Goal: Check status: Check status

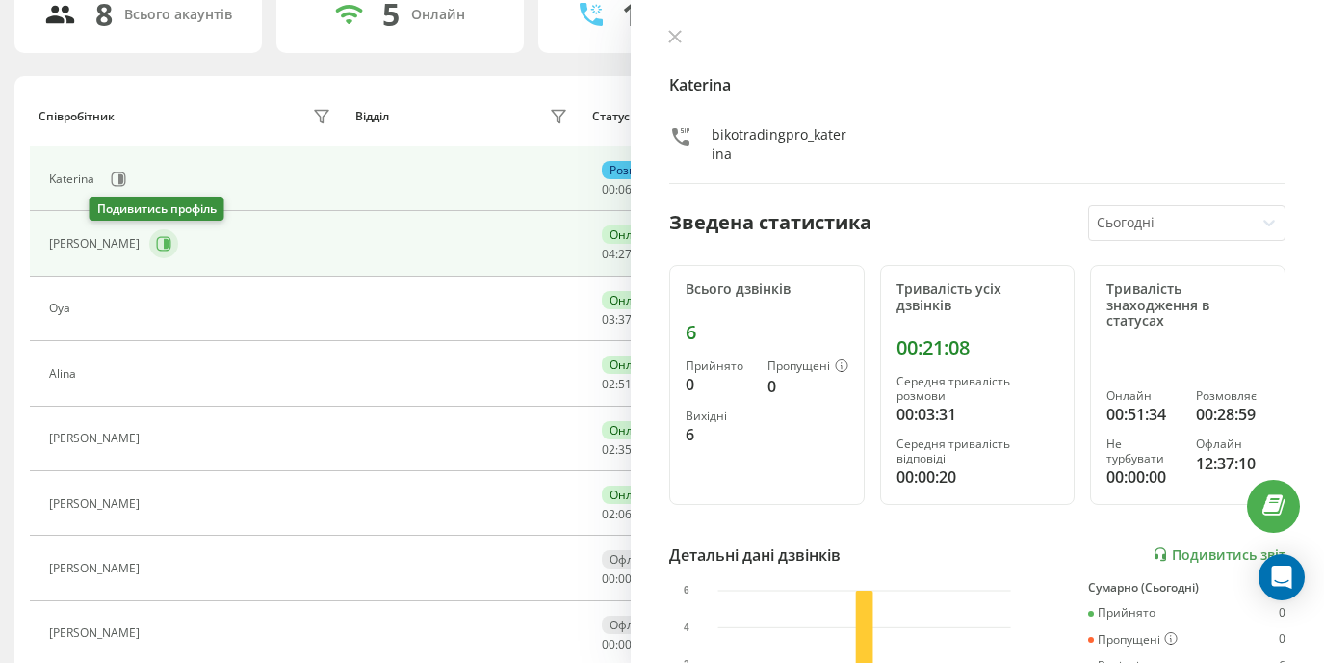
click at [156, 239] on icon at bounding box center [163, 243] width 15 height 15
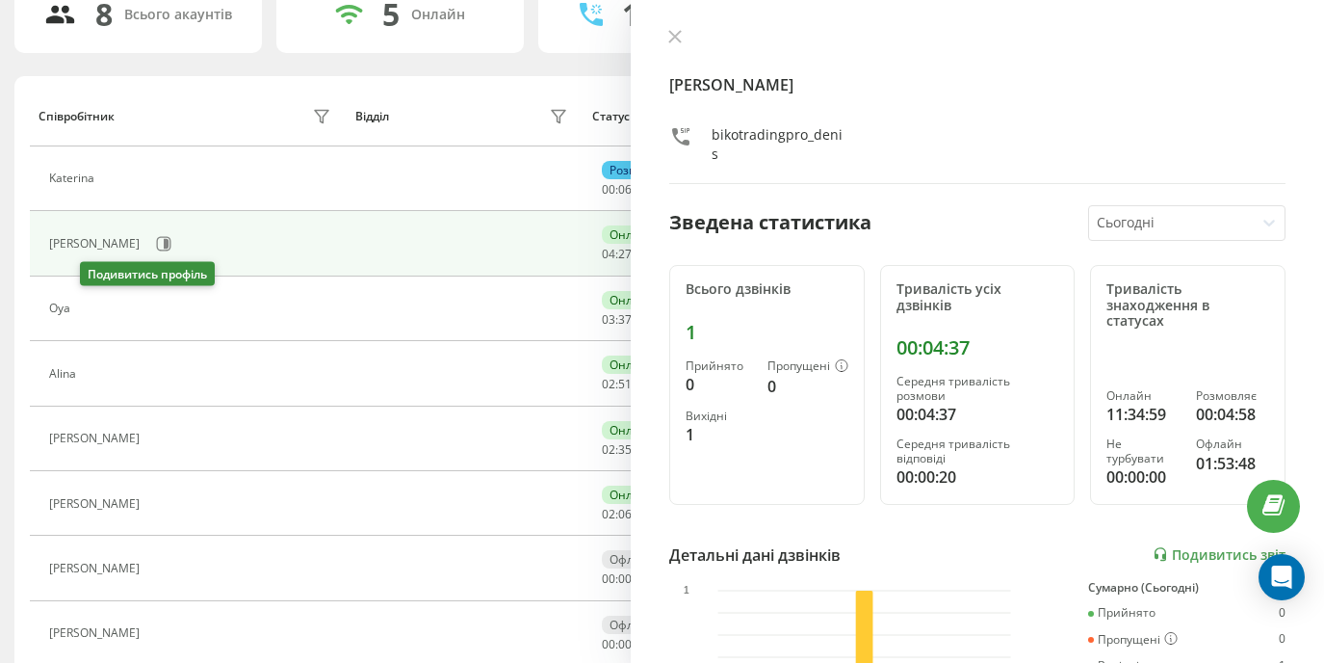
click at [96, 310] on icon at bounding box center [93, 308] width 5 height 10
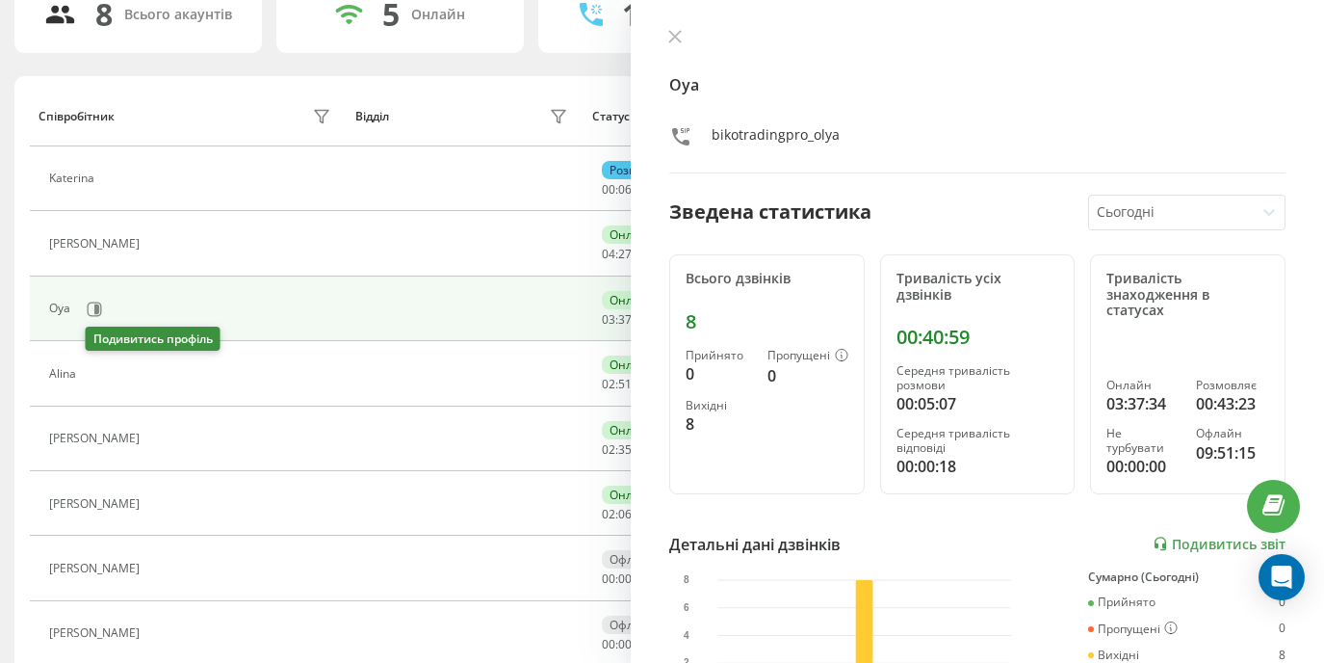
click at [104, 379] on icon at bounding box center [97, 373] width 15 height 15
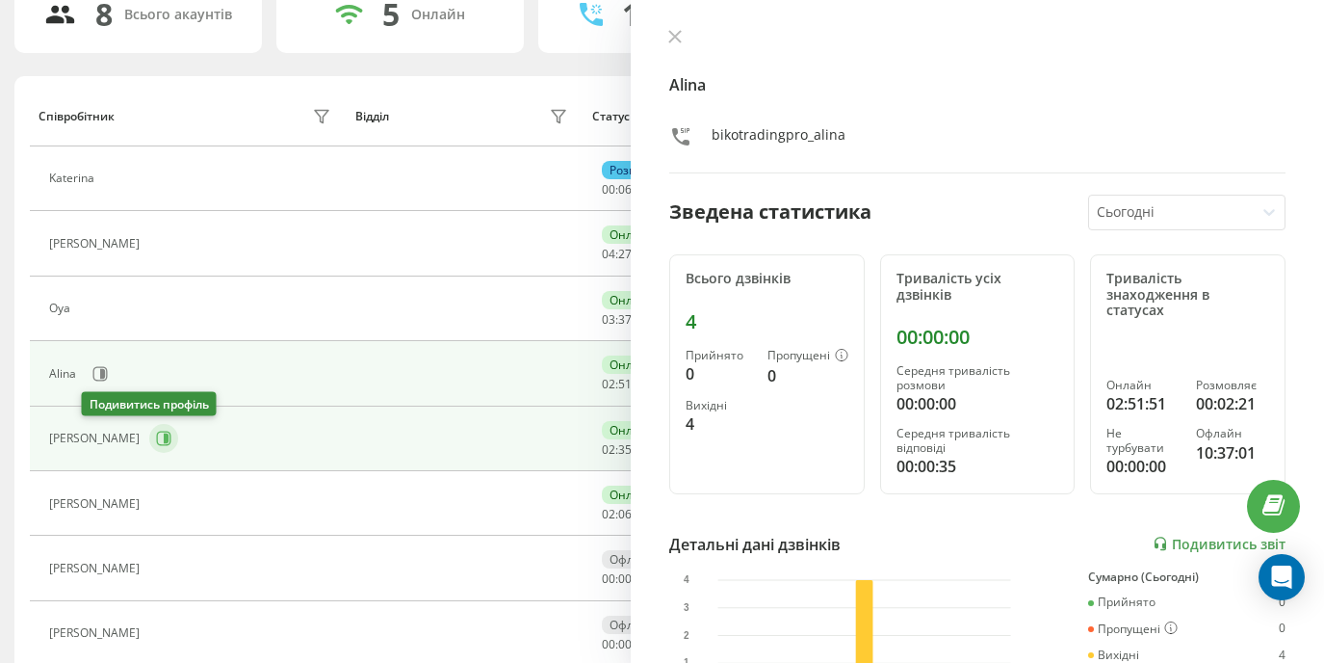
click at [164, 440] on icon at bounding box center [166, 438] width 5 height 10
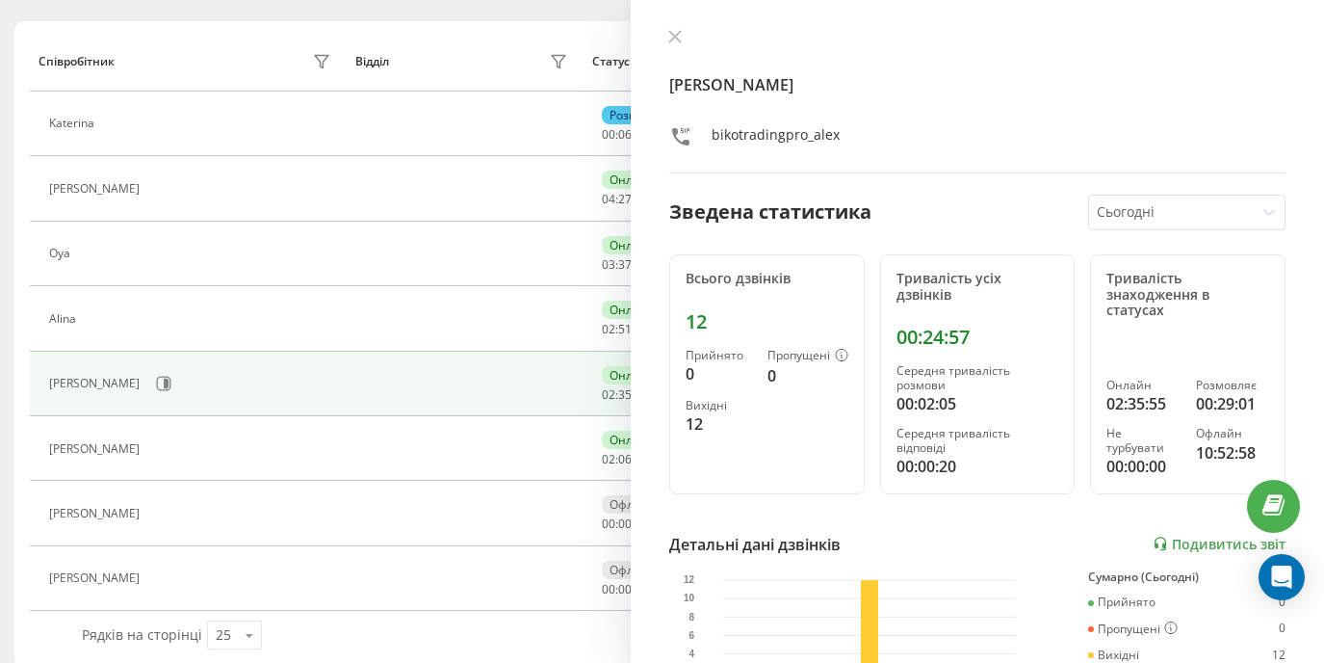
scroll to position [218, 0]
click at [153, 441] on icon at bounding box center [160, 445] width 15 height 15
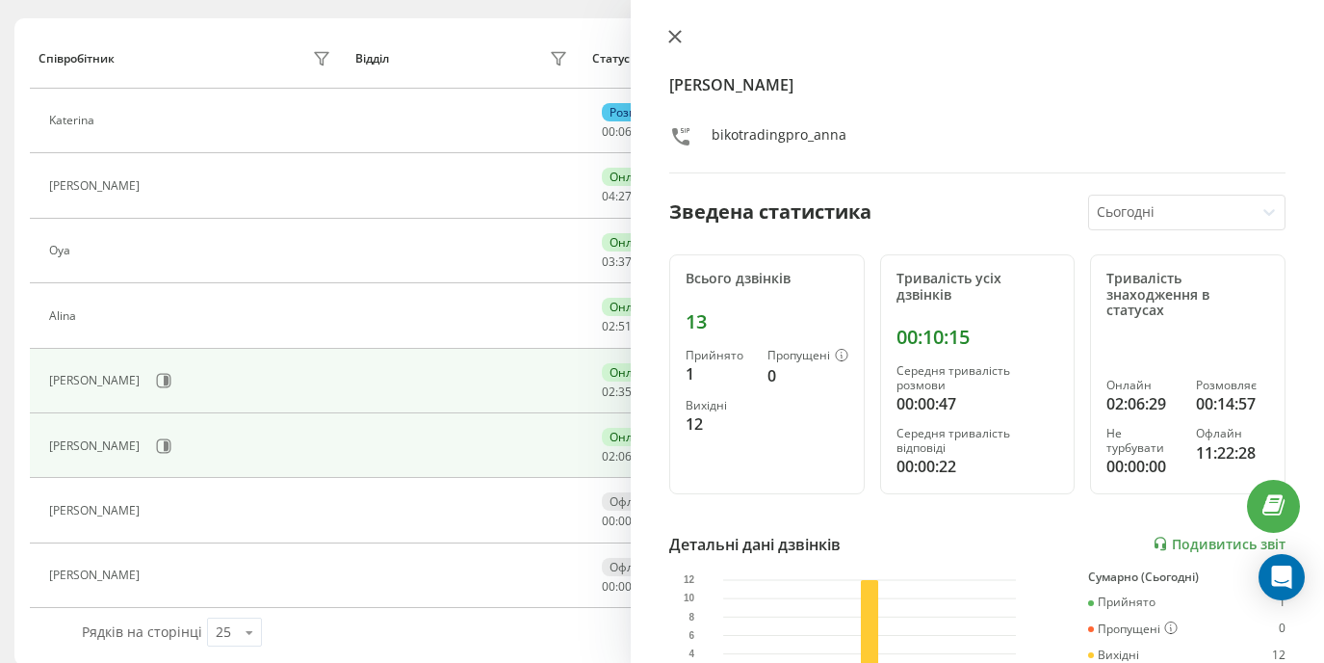
click at [677, 42] on icon at bounding box center [674, 36] width 13 height 13
